Goal: Find specific page/section: Find specific page/section

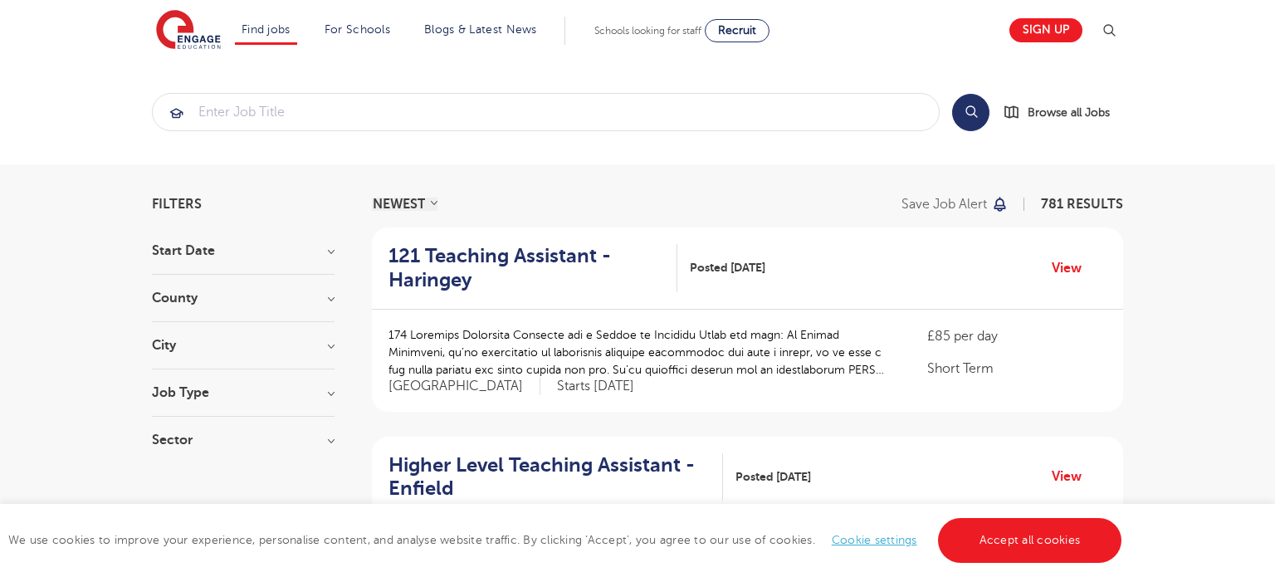
click at [181, 341] on h3 "City" at bounding box center [243, 345] width 183 height 13
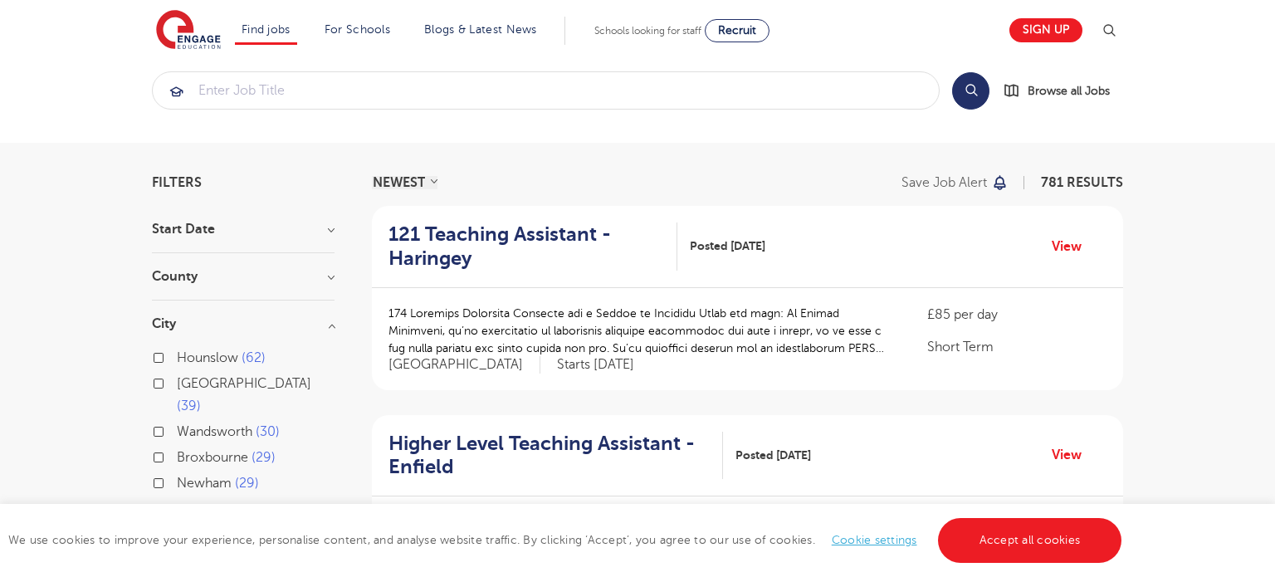
scroll to position [106, 0]
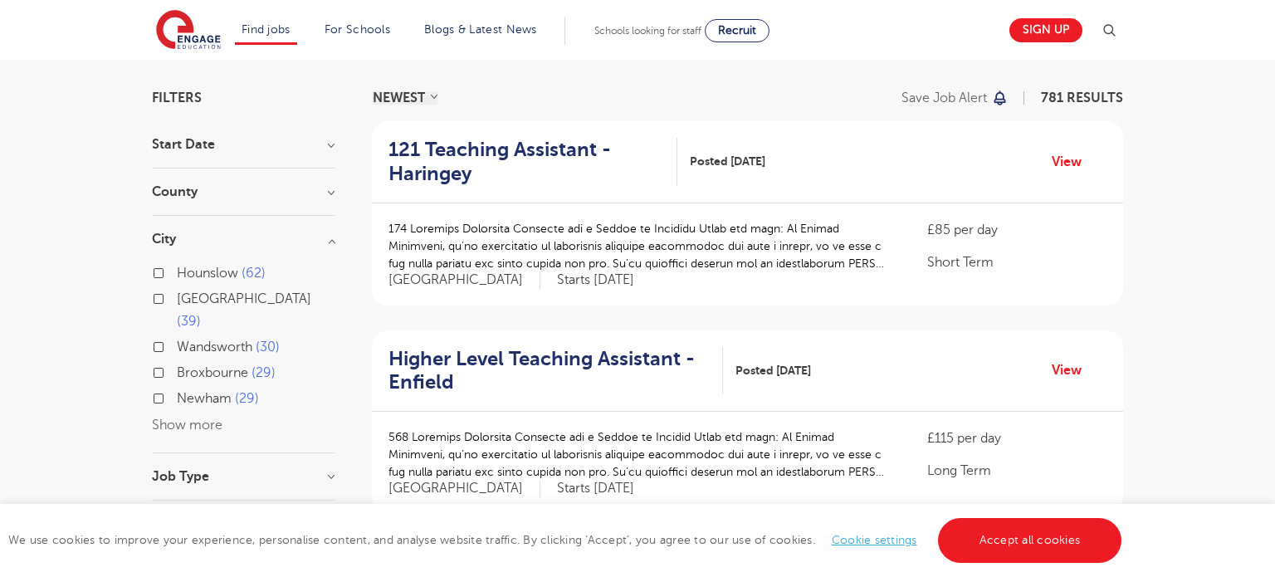
click at [182, 418] on button "Show more" at bounding box center [187, 425] width 71 height 15
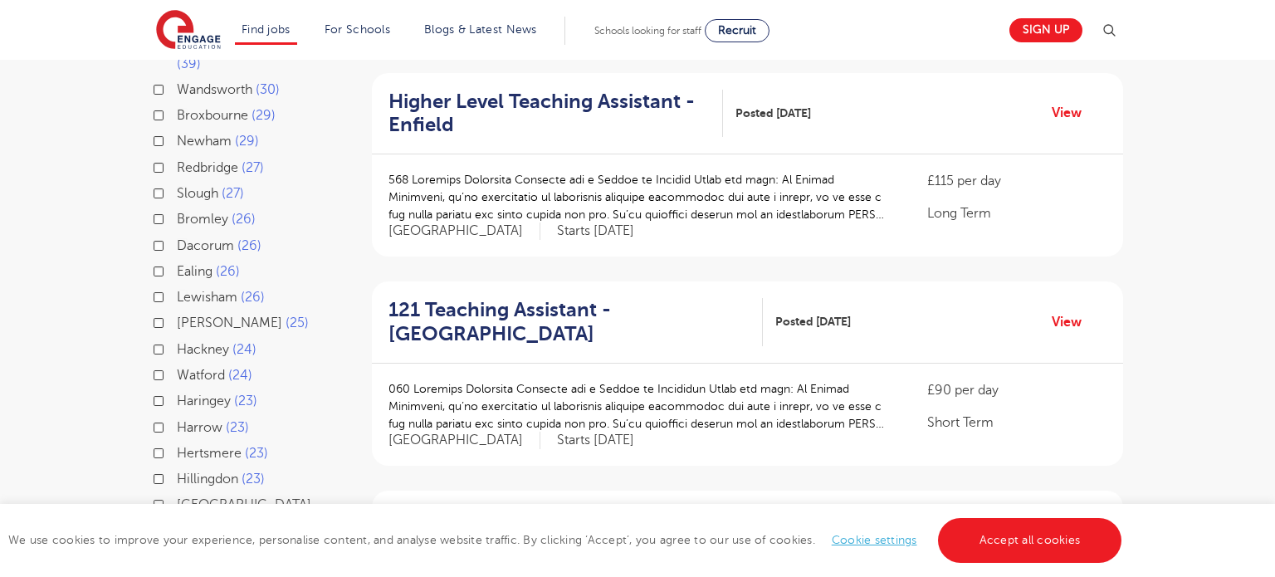
scroll to position [370, 0]
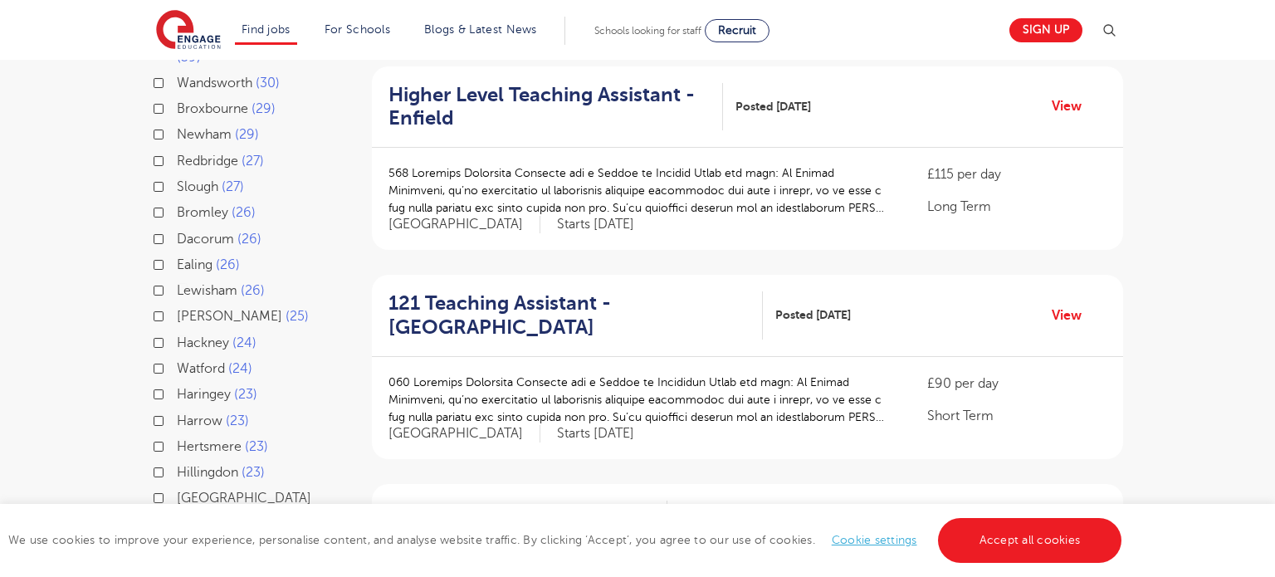
click at [164, 410] on div "Harrow 23" at bounding box center [243, 423] width 183 height 26
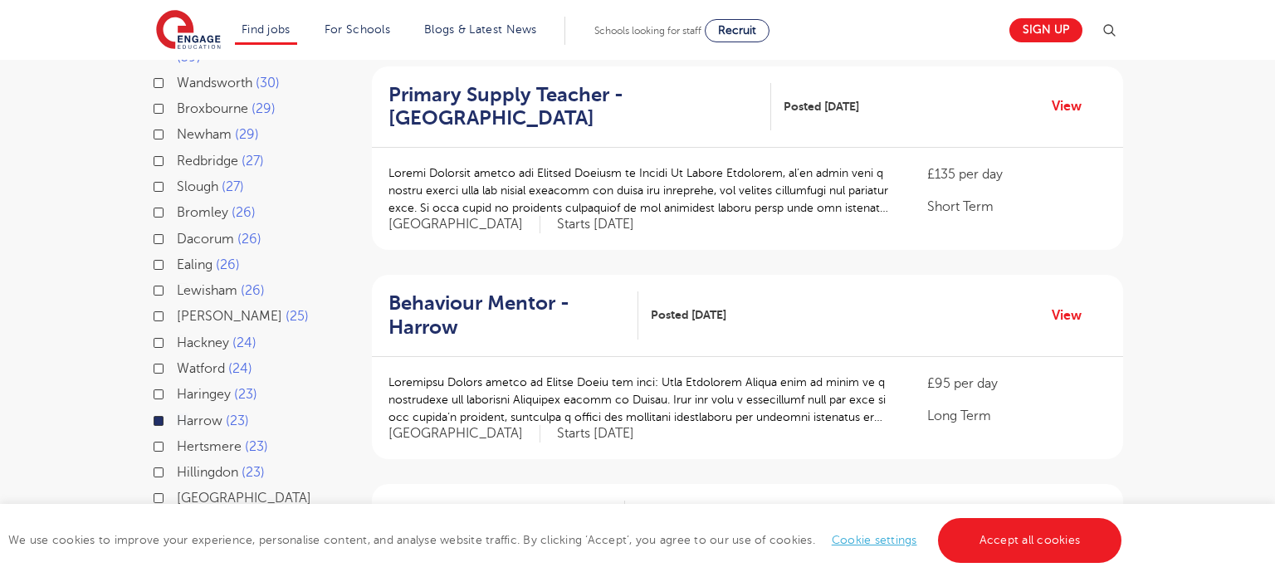
click at [154, 358] on div "Watford 24" at bounding box center [243, 371] width 183 height 26
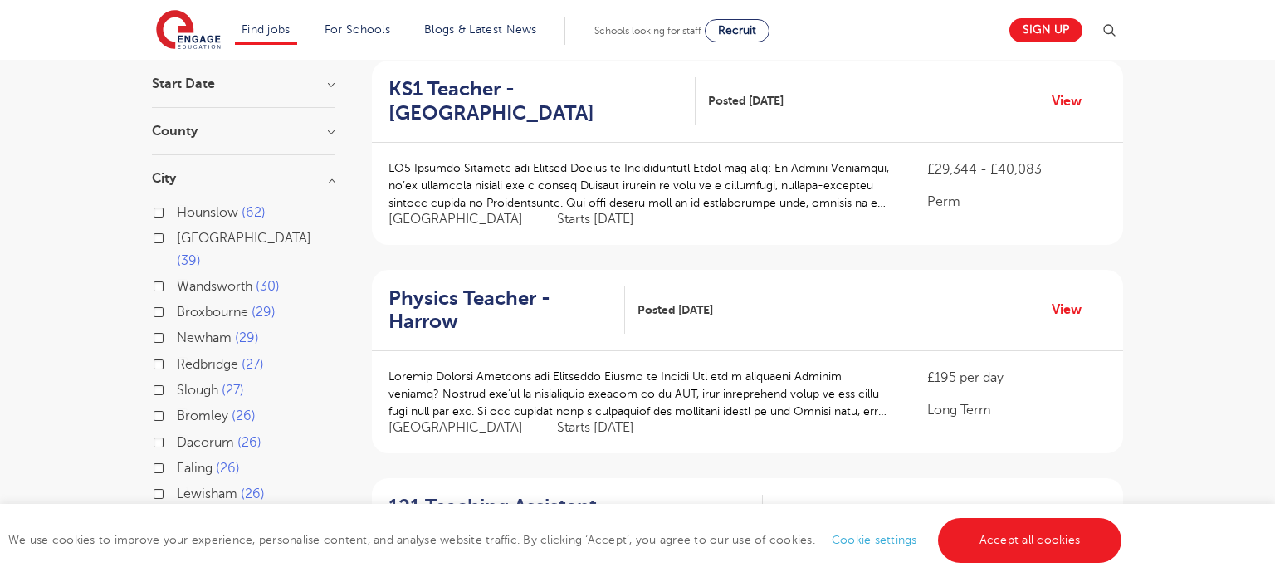
scroll to position [156, 0]
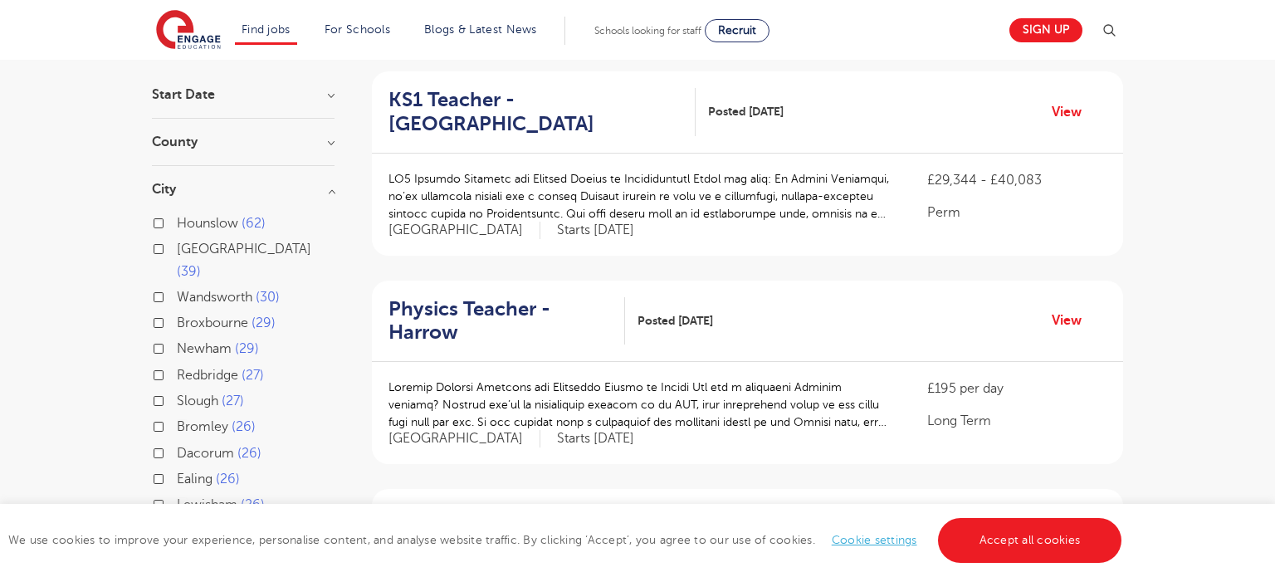
click at [281, 183] on h3 "City" at bounding box center [243, 189] width 183 height 13
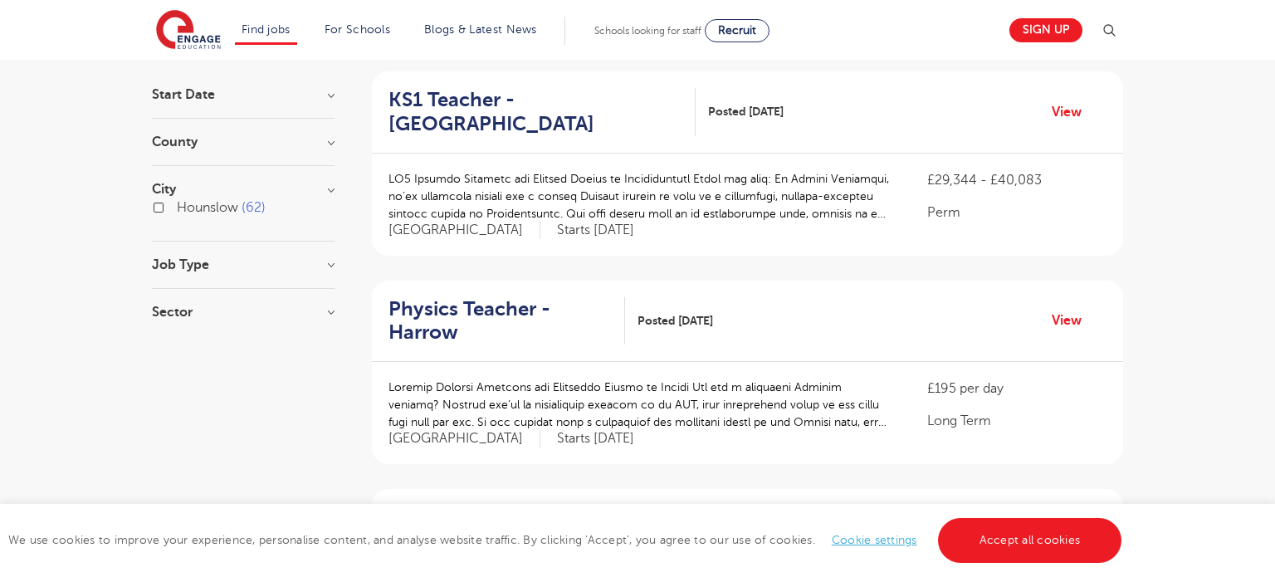
click at [281, 183] on h3 "City" at bounding box center [243, 189] width 183 height 13
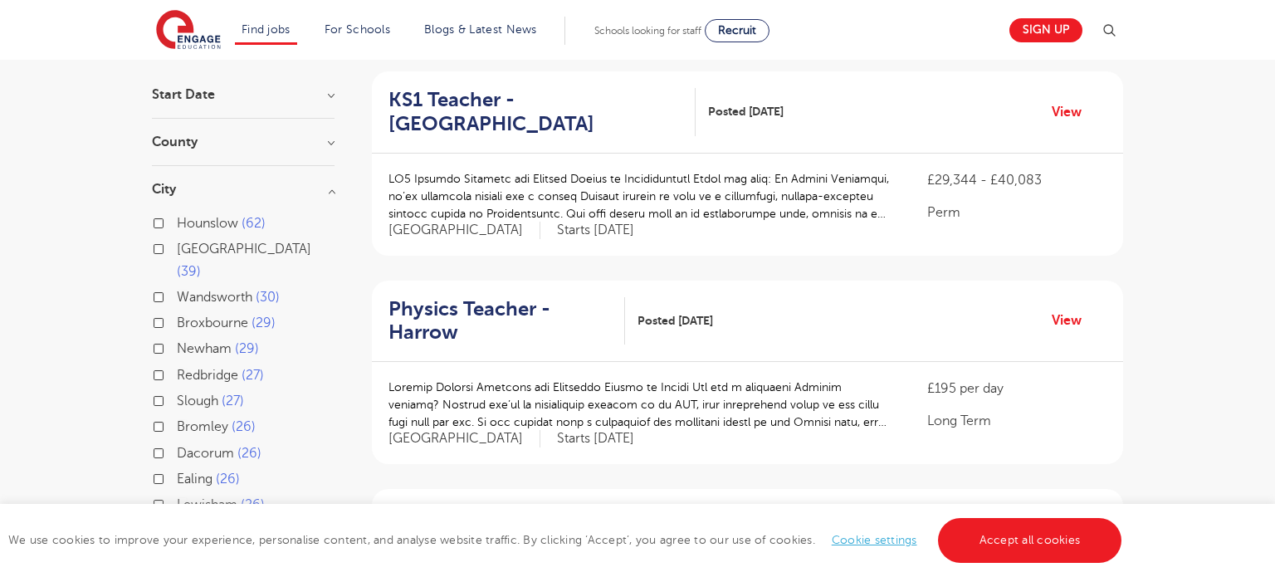
click at [281, 183] on h3 "City" at bounding box center [243, 189] width 183 height 13
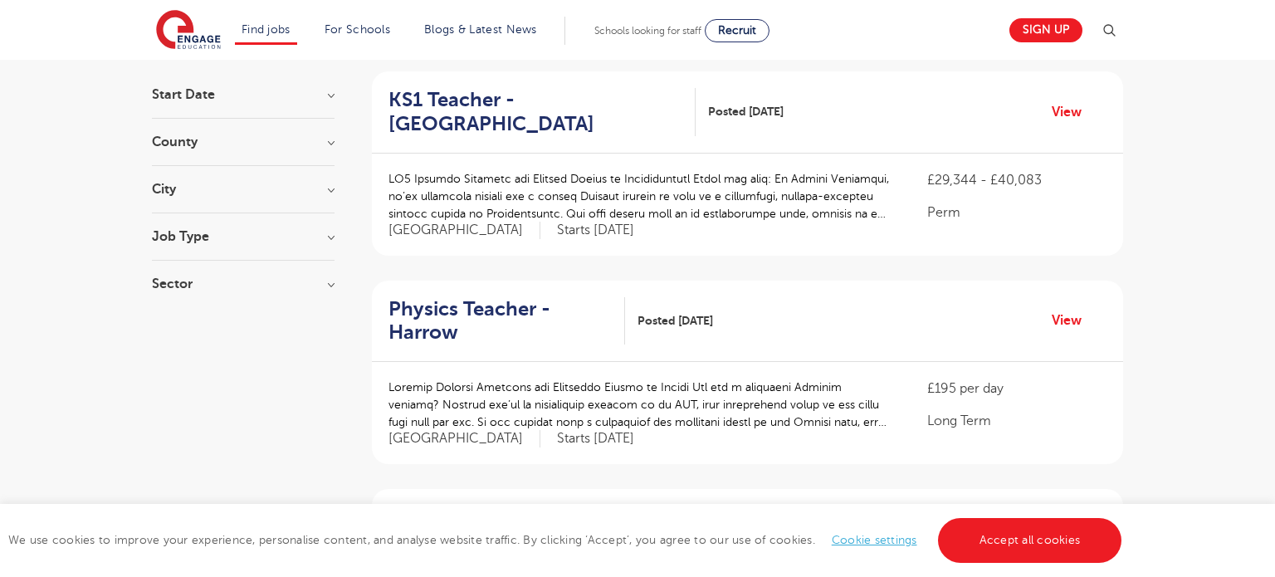
click at [277, 237] on h3 "Job Type" at bounding box center [243, 236] width 183 height 13
click at [330, 237] on h3 "Job Type" at bounding box center [243, 236] width 183 height 13
click at [225, 240] on h3 "Job Type" at bounding box center [243, 236] width 183 height 13
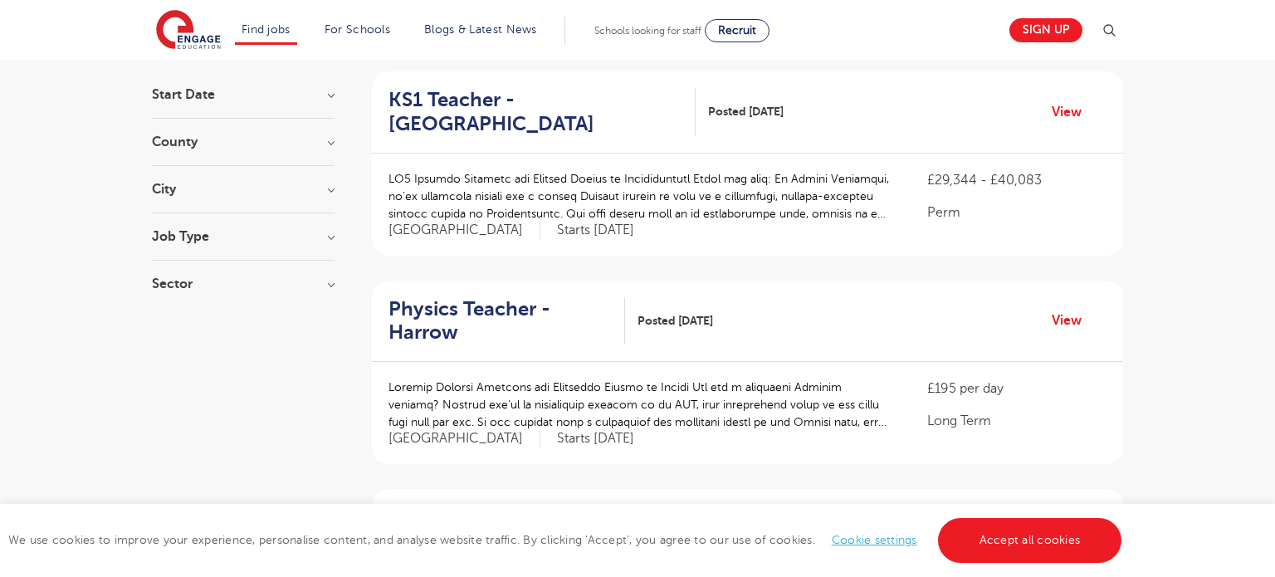
click at [325, 280] on h3 "Sector" at bounding box center [243, 283] width 183 height 13
click at [330, 279] on h3 "Sector" at bounding box center [243, 283] width 183 height 13
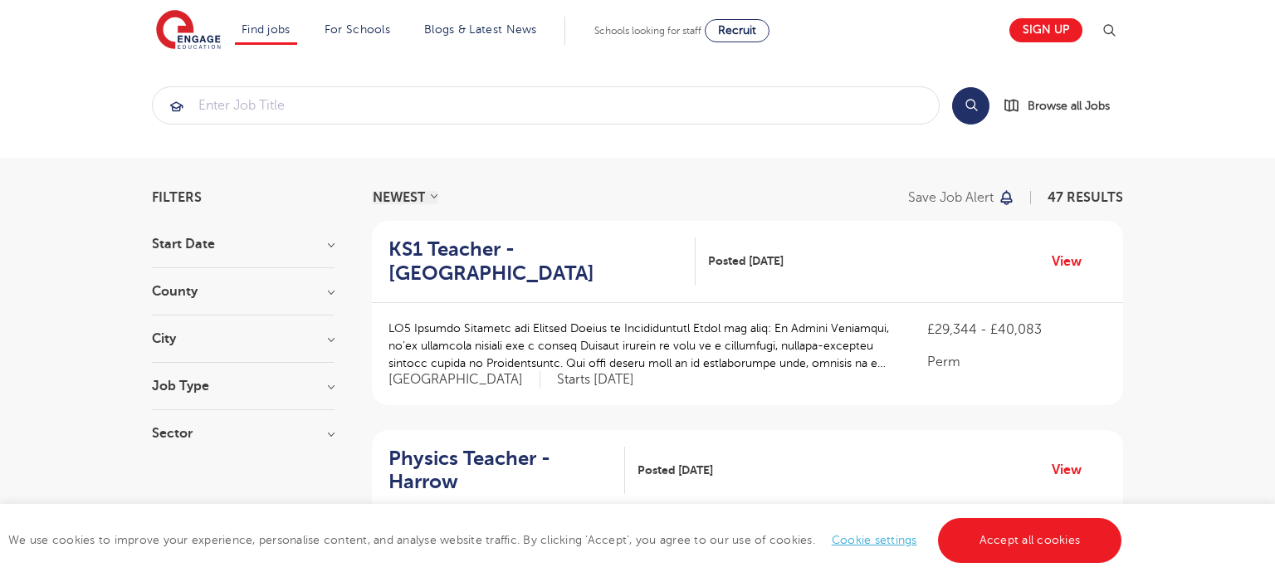
scroll to position [0, 0]
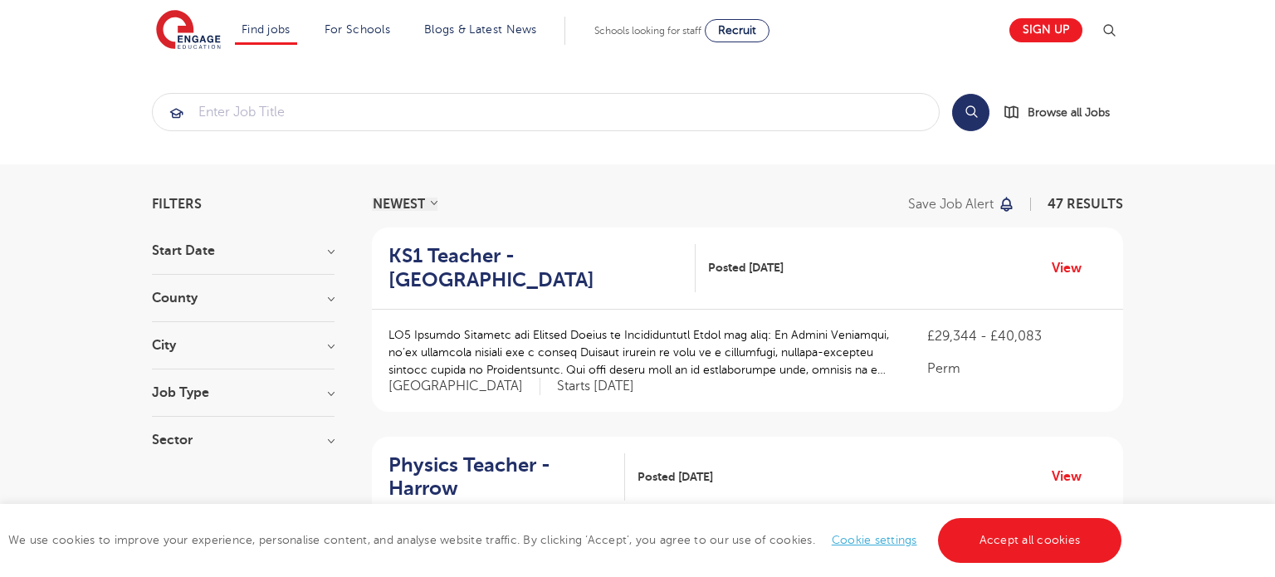
click at [187, 396] on h3 "Job Type" at bounding box center [243, 392] width 183 height 13
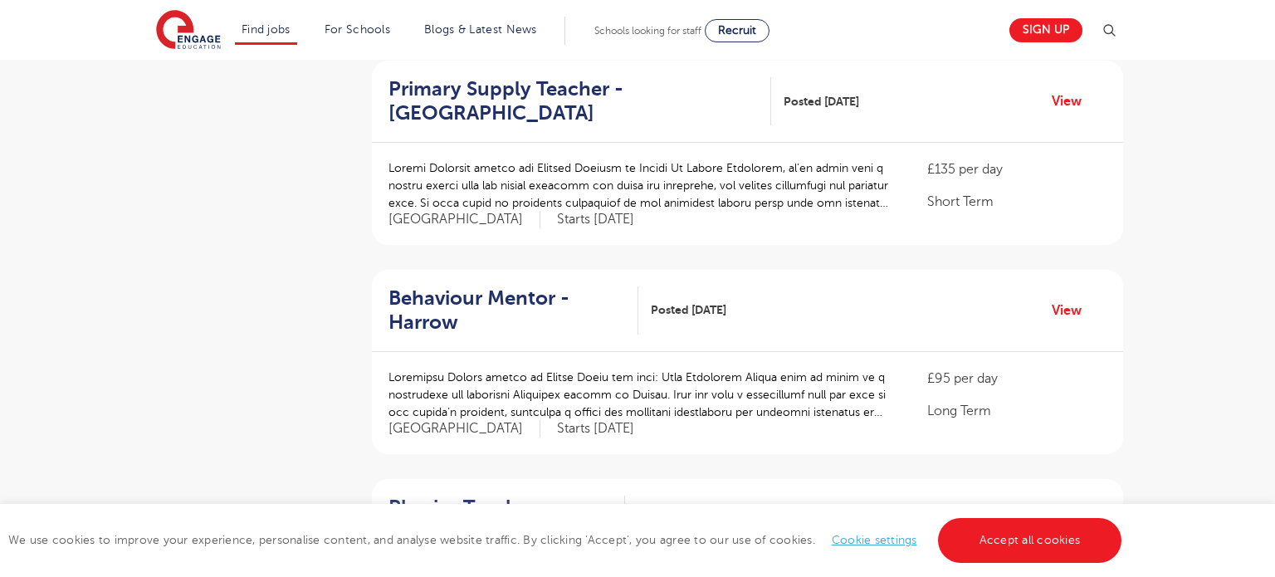
scroll to position [1091, 0]
